Goal: Task Accomplishment & Management: Manage account settings

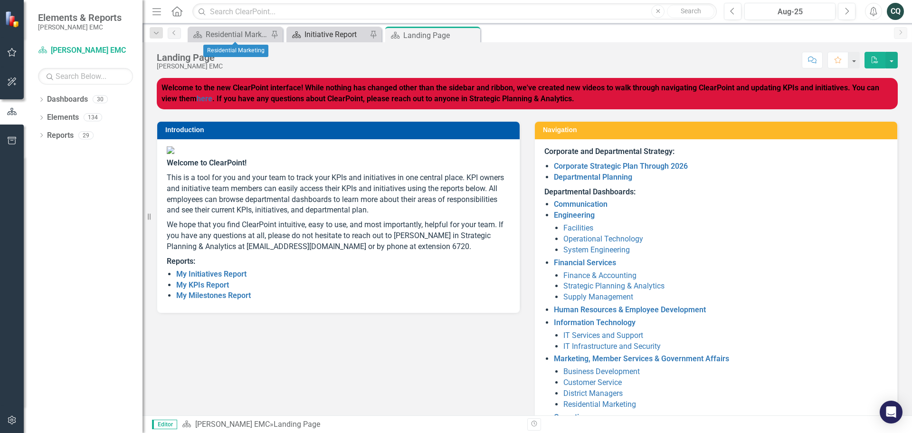
click at [309, 35] on div "Initiative Report" at bounding box center [335, 34] width 63 height 12
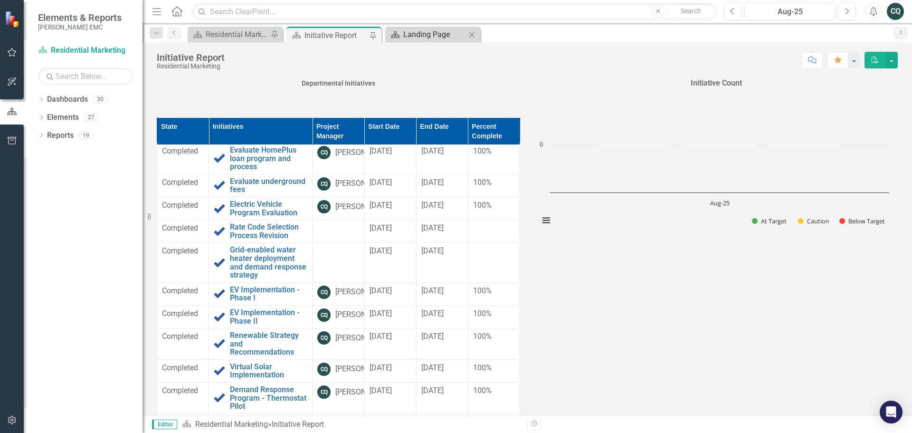
click at [460, 35] on div "Landing Page" at bounding box center [434, 34] width 63 height 12
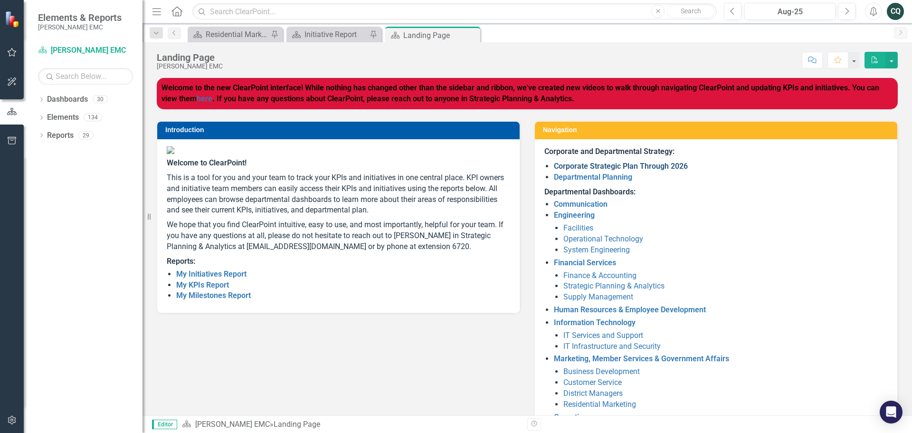
click at [596, 166] on link "Corporate Strategic Plan Through 2026" at bounding box center [621, 165] width 134 height 9
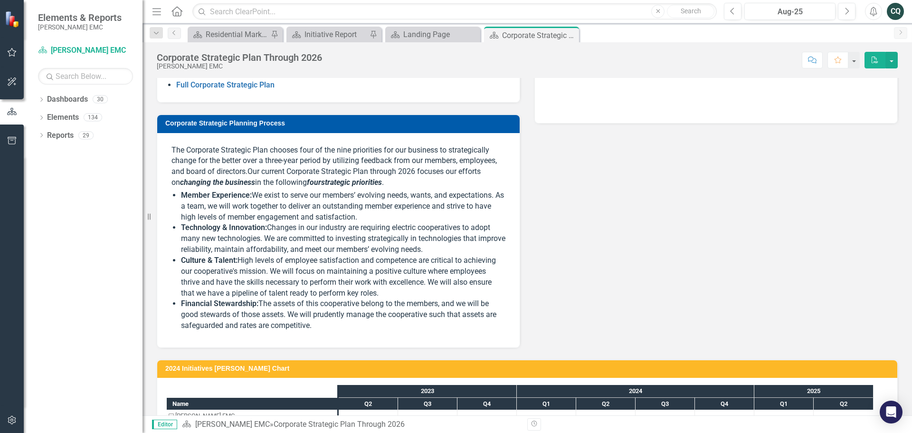
scroll to position [142, 0]
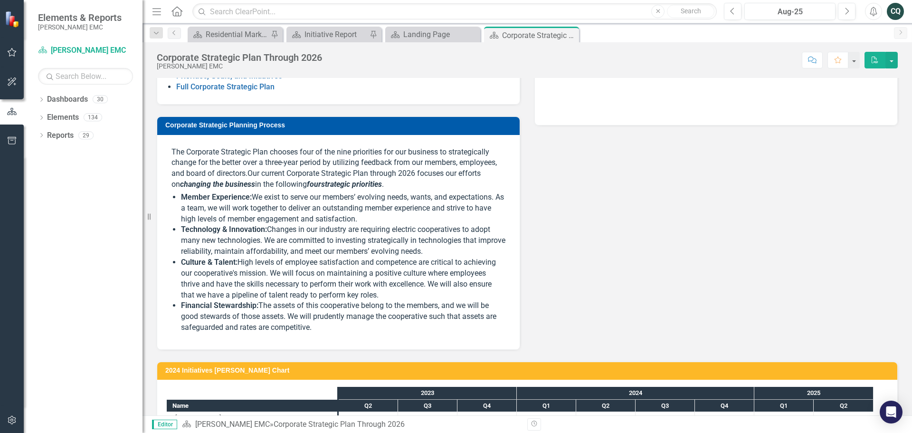
click at [243, 70] on link "2025 Initiatives and Beyond" at bounding box center [223, 65] width 95 height 9
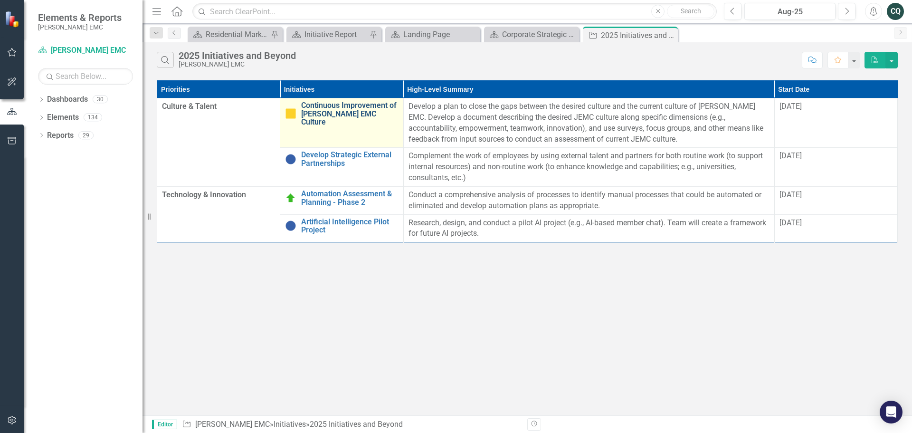
click at [353, 109] on link "Continuous Improvement of [PERSON_NAME] EMC Culture" at bounding box center [349, 113] width 97 height 25
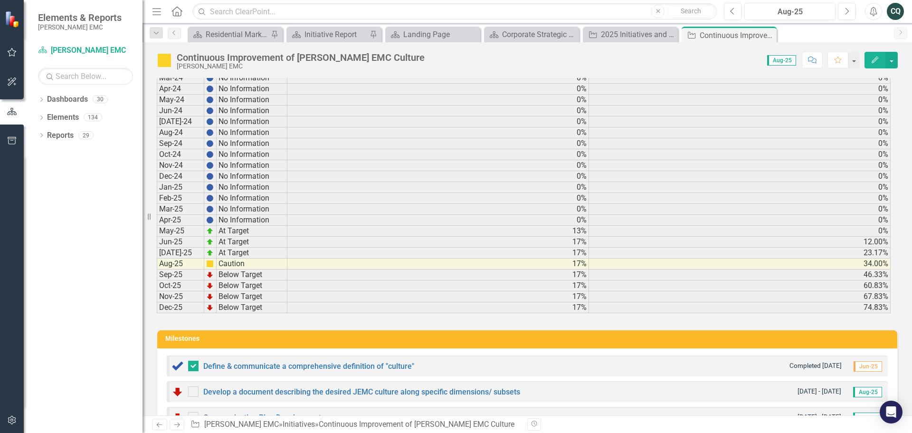
scroll to position [2849, 0]
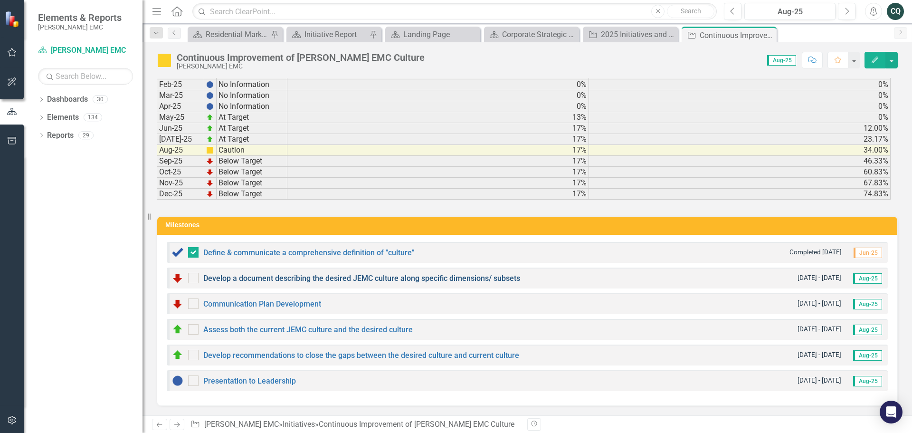
click at [290, 278] on link "Develop a document describing the desired JEMC culture along specific dimension…" at bounding box center [361, 278] width 317 height 9
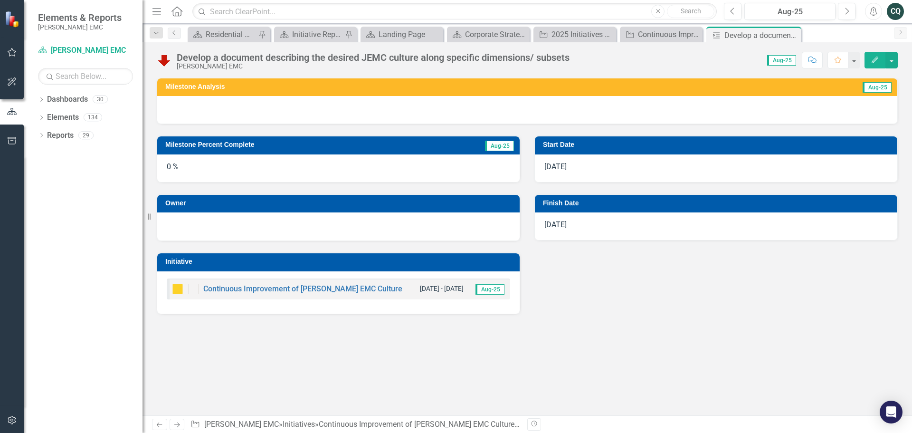
click at [877, 58] on icon "button" at bounding box center [875, 60] width 7 height 7
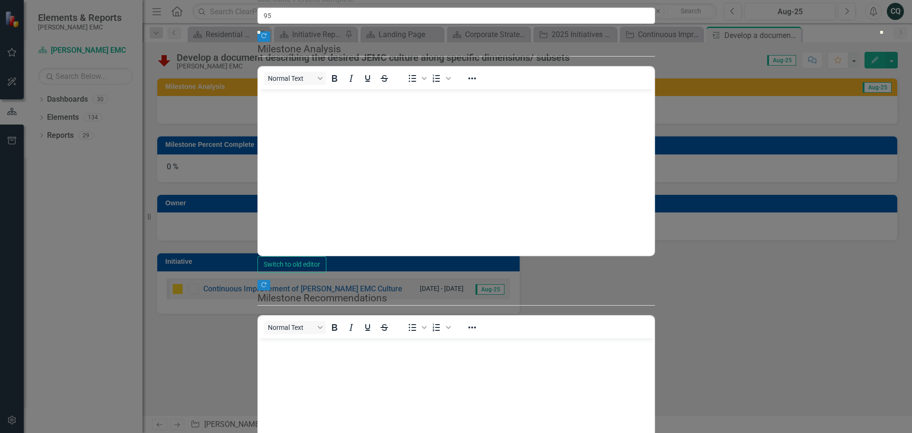
type input "100"
drag, startPoint x: 268, startPoint y: 105, endPoint x: 920, endPoint y: 140, distance: 652.6
click at [912, 140] on html "Elements & Reports [PERSON_NAME] EMC Dashboard [PERSON_NAME] EMC Search Dropdow…" at bounding box center [456, 216] width 912 height 433
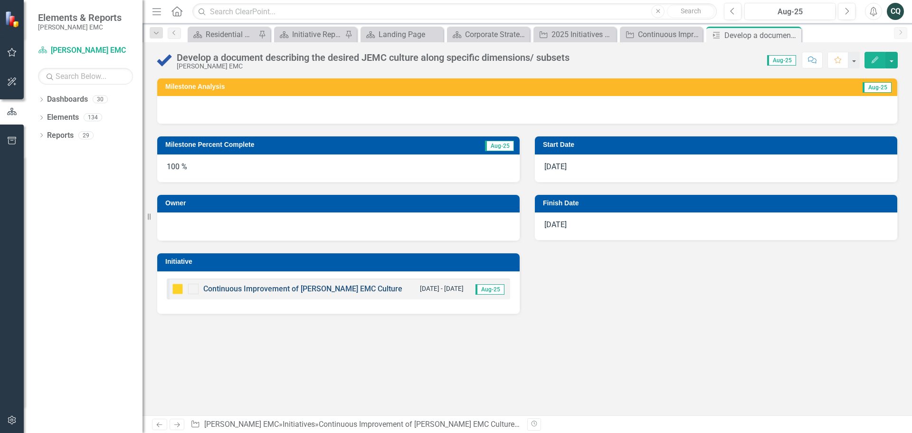
click at [320, 288] on link "Continuous Improvement of [PERSON_NAME] EMC Culture" at bounding box center [302, 288] width 199 height 9
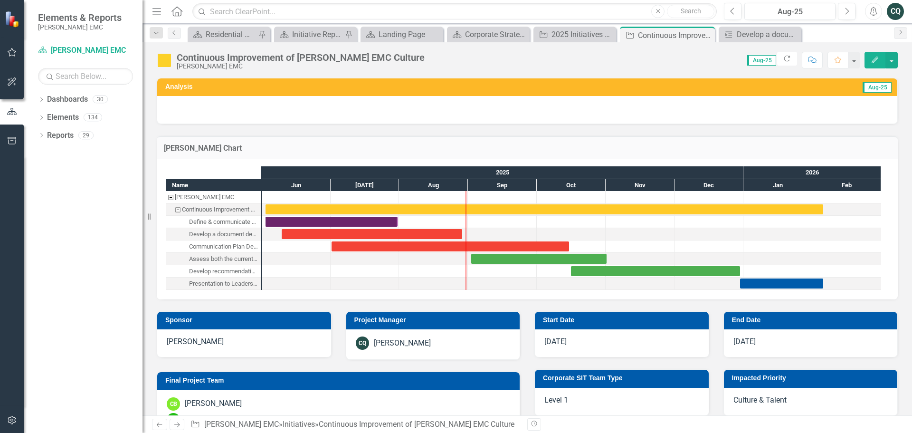
checkbox input "true"
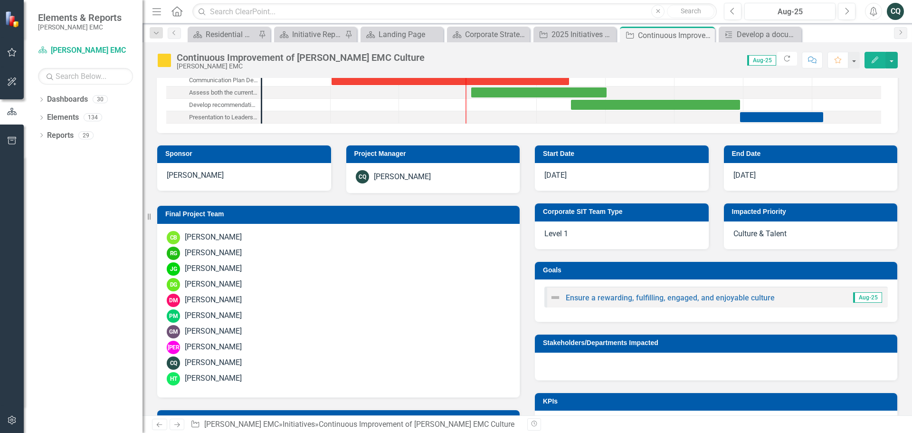
scroll to position [237, 0]
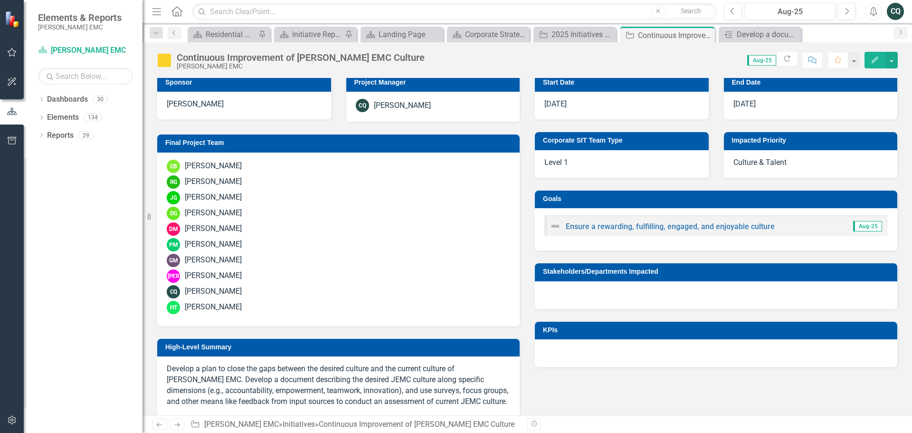
click at [881, 57] on button "Edit" at bounding box center [874, 60] width 21 height 17
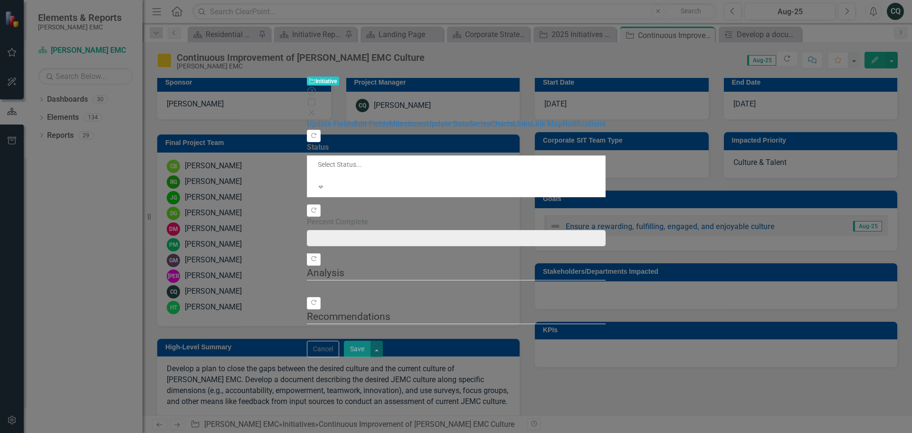
type input "0"
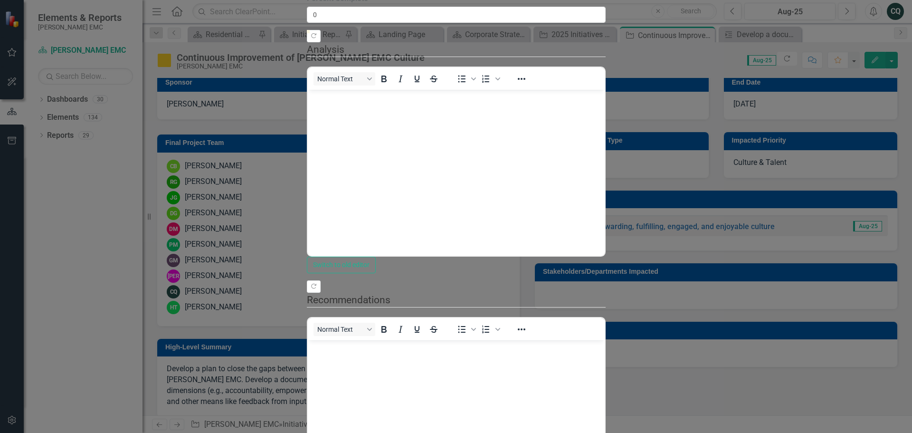
scroll to position [0, 0]
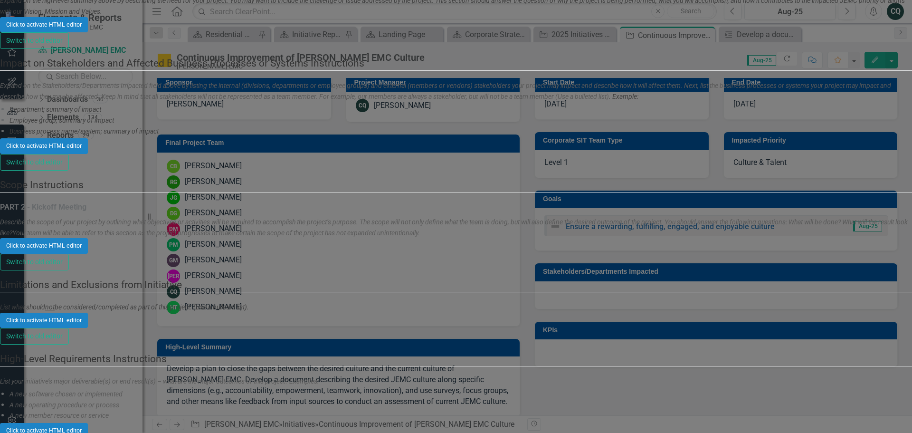
scroll to position [142, 0]
checkbox input "true"
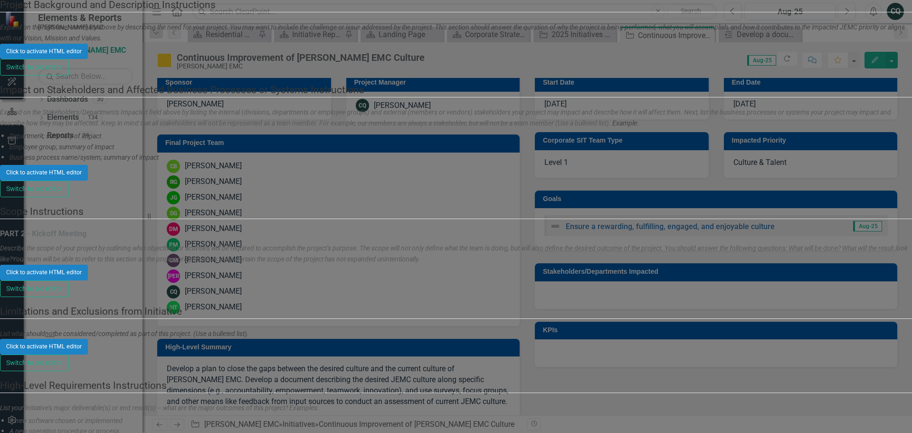
drag, startPoint x: 284, startPoint y: 310, endPoint x: 270, endPoint y: 310, distance: 13.8
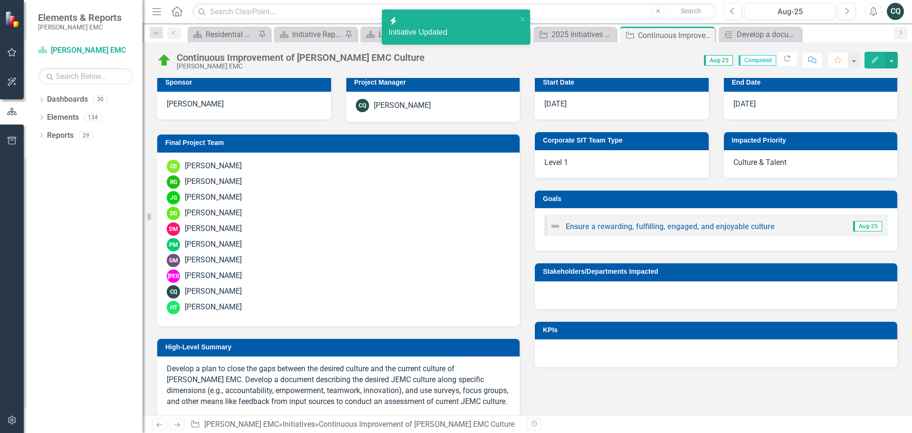
checkbox input "true"
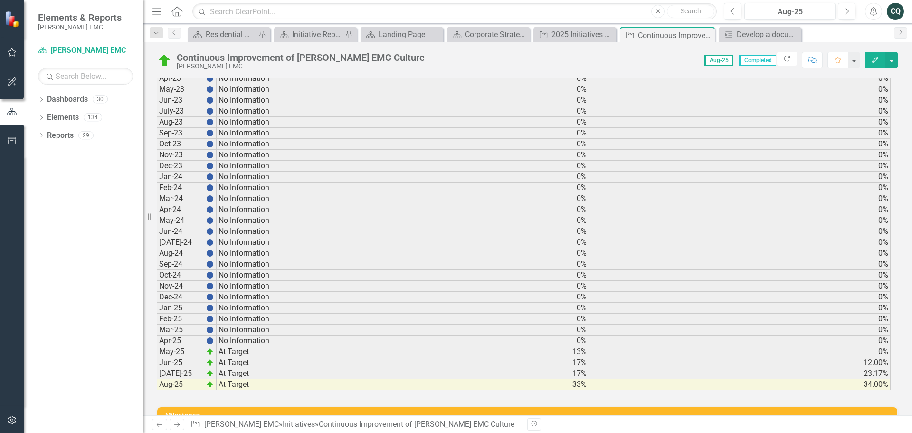
scroll to position [2805, 0]
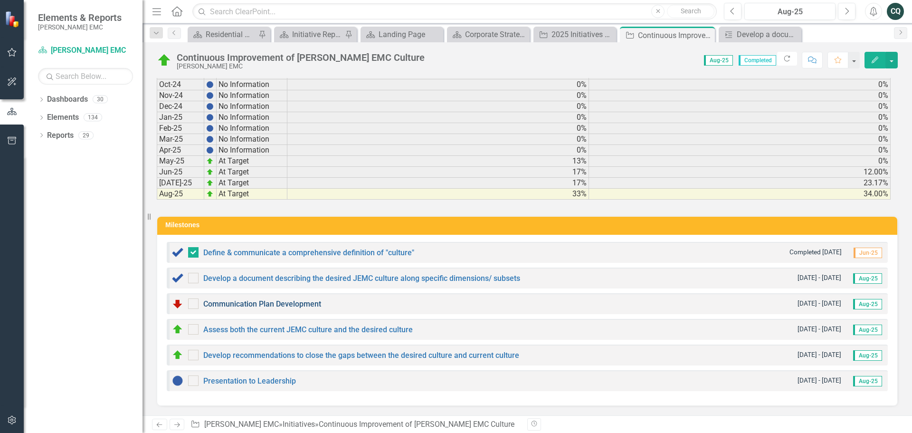
click at [219, 304] on link "Communication Plan Development" at bounding box center [262, 303] width 118 height 9
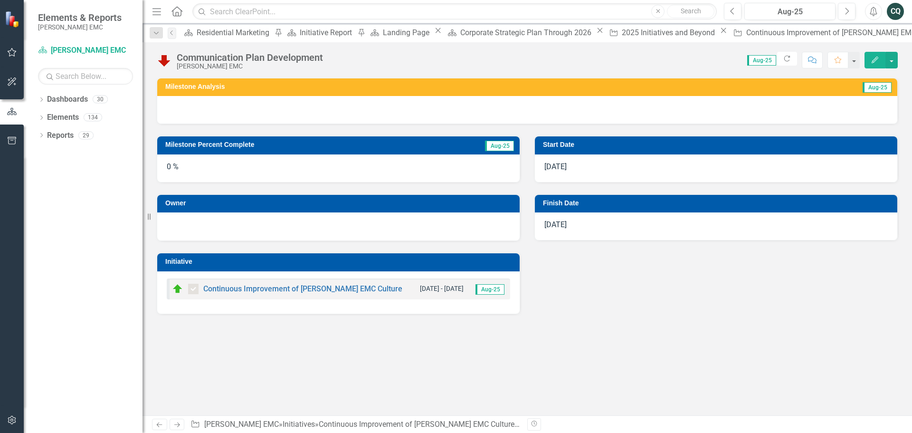
click at [877, 61] on icon "Edit" at bounding box center [875, 60] width 9 height 7
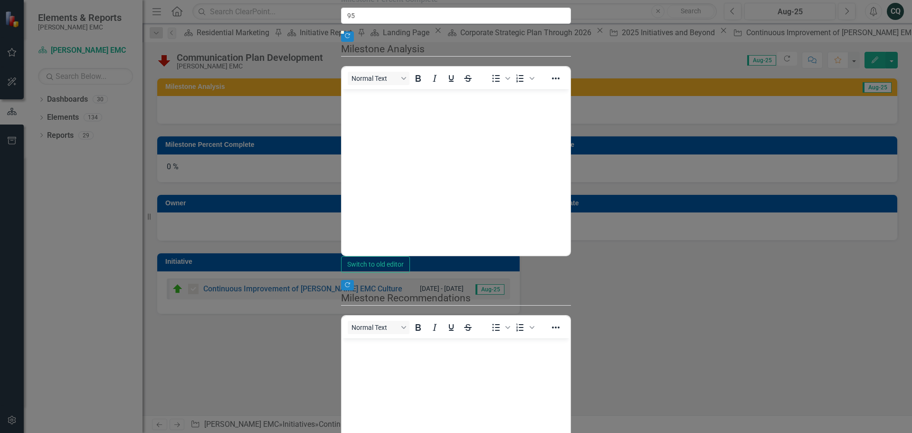
drag, startPoint x: 269, startPoint y: 107, endPoint x: 859, endPoint y: 106, distance: 589.9
type input "90"
drag, startPoint x: 859, startPoint y: 106, endPoint x: 829, endPoint y: 103, distance: 30.6
click at [902, 31] on div at bounding box center [902, 31] width 0 height 0
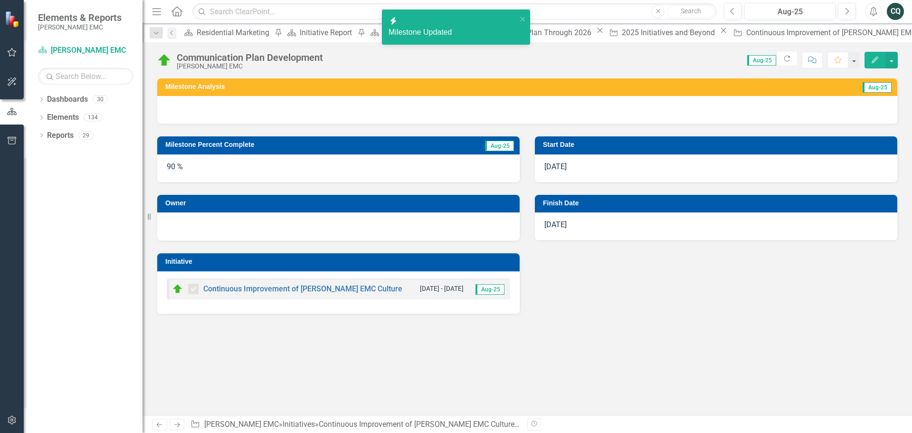
checkbox input "true"
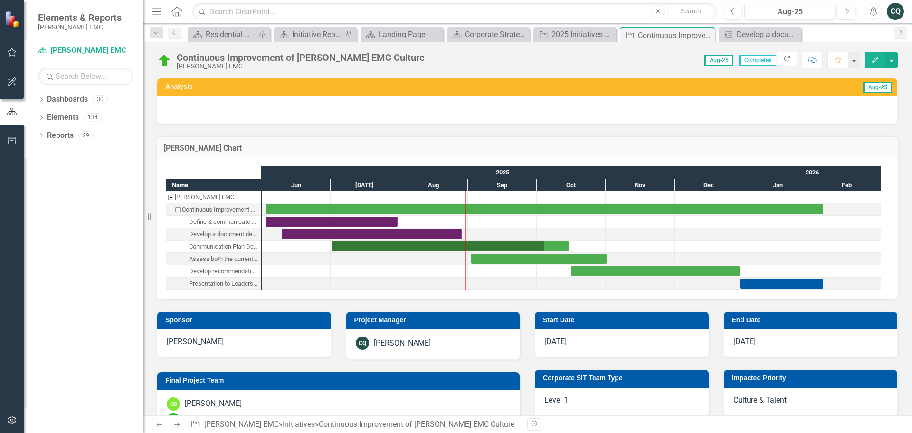
checkbox input "true"
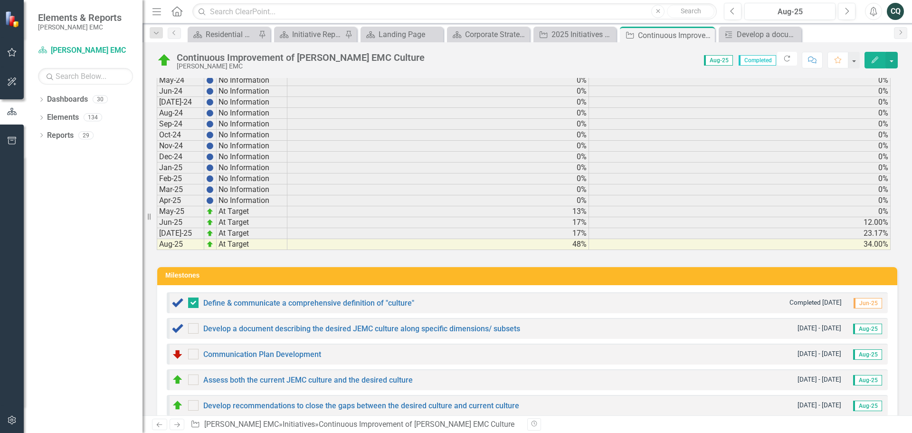
scroll to position [2805, 0]
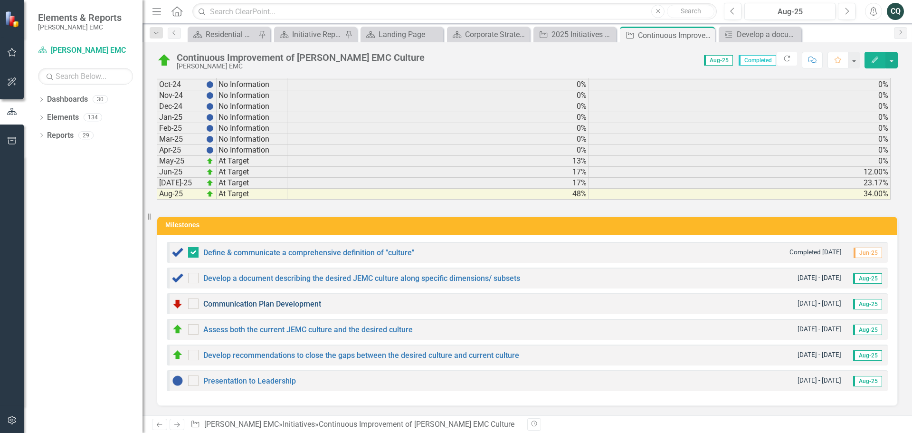
click at [294, 305] on link "Communication Plan Development" at bounding box center [262, 303] width 118 height 9
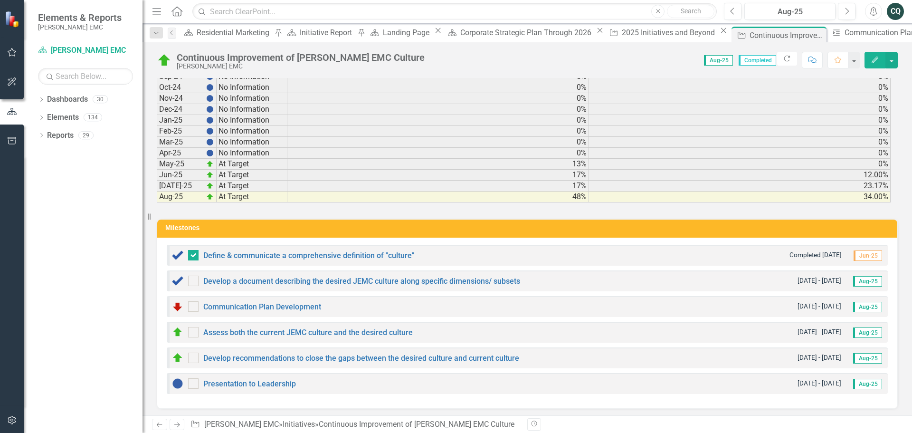
scroll to position [2805, 0]
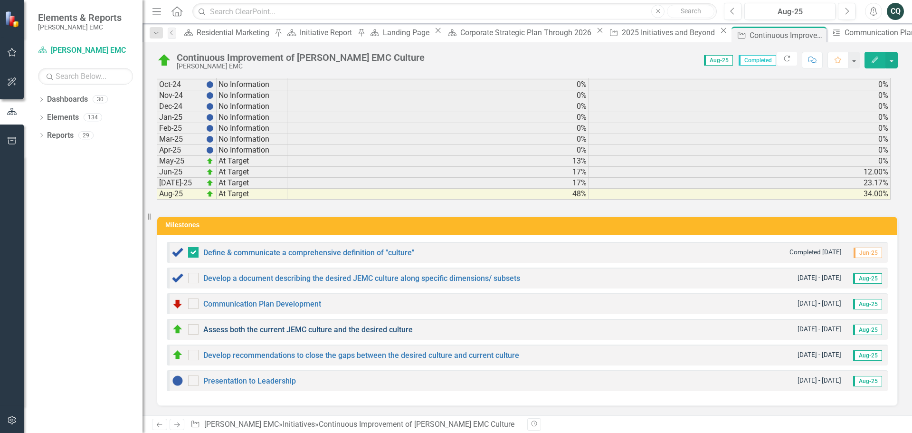
click at [291, 328] on link "Assess both the current JEMC culture and the desired culture" at bounding box center [307, 329] width 209 height 9
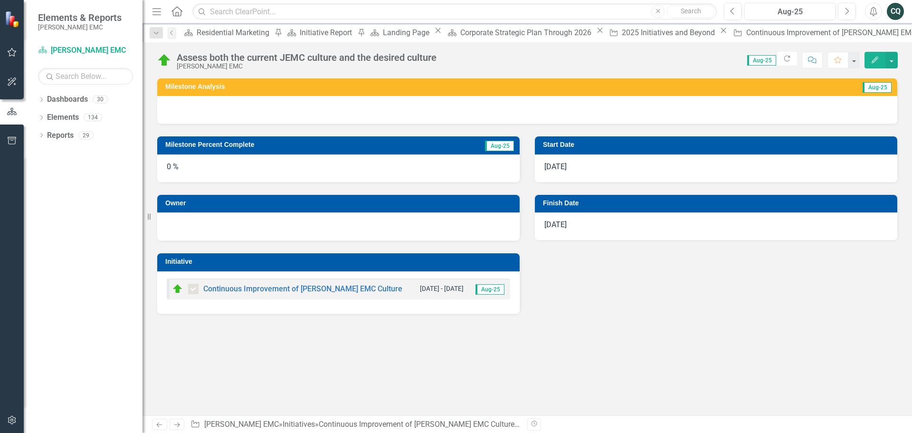
click at [876, 62] on icon "Edit" at bounding box center [875, 60] width 9 height 7
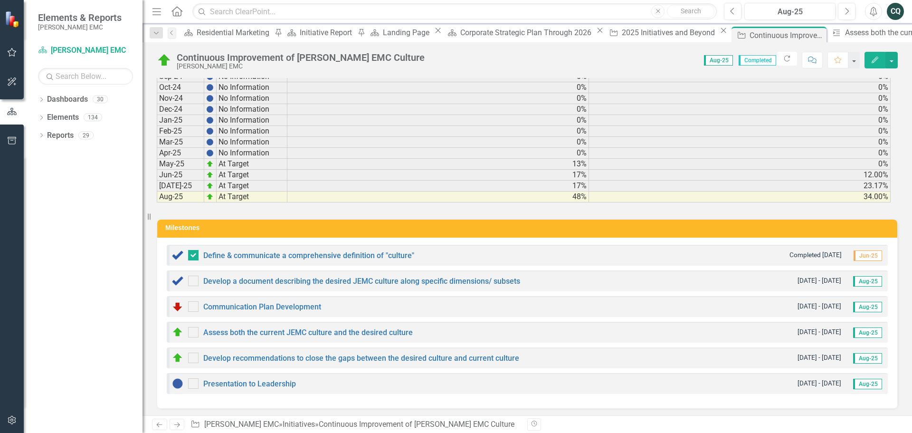
scroll to position [2805, 0]
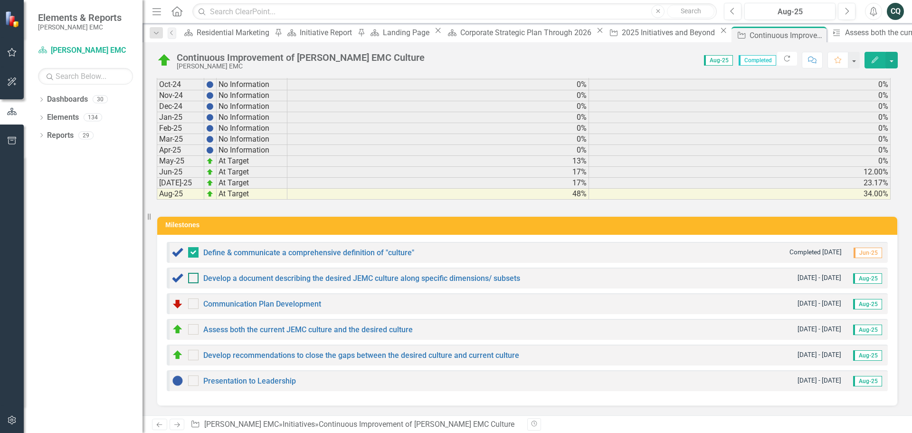
click at [192, 278] on input "checkbox" at bounding box center [191, 276] width 6 height 6
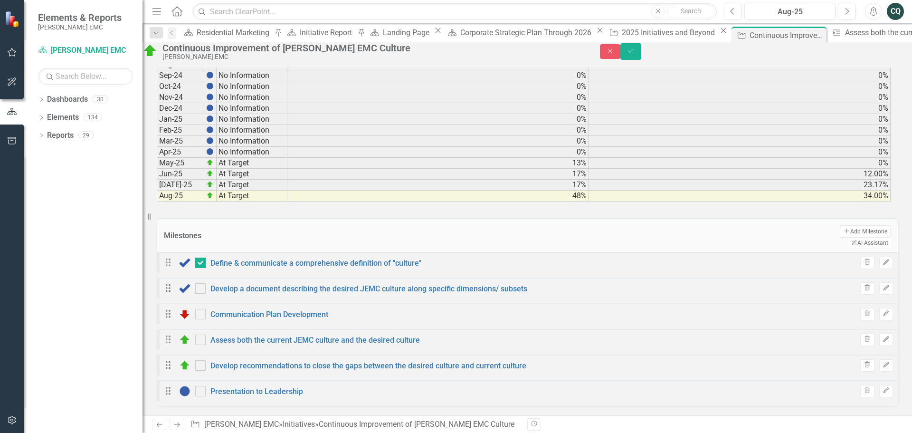
checkbox input "true"
click at [635, 54] on icon "Save" at bounding box center [631, 50] width 9 height 7
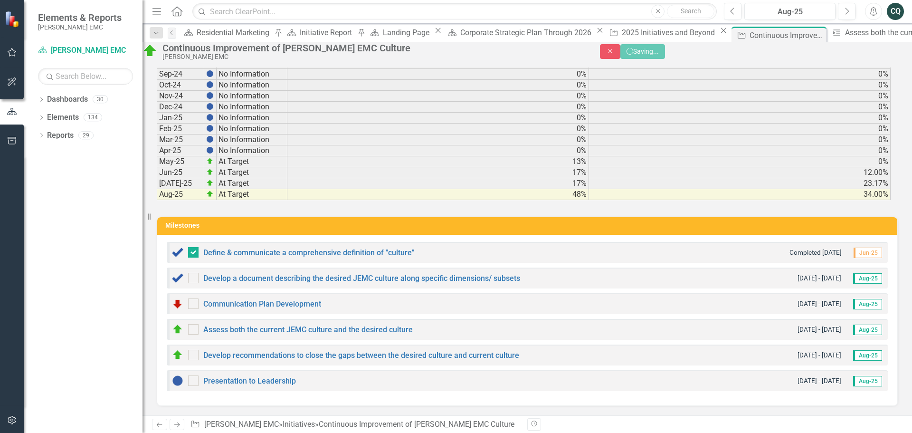
checkbox input "false"
checkbox input "true"
